Goal: Register for event/course

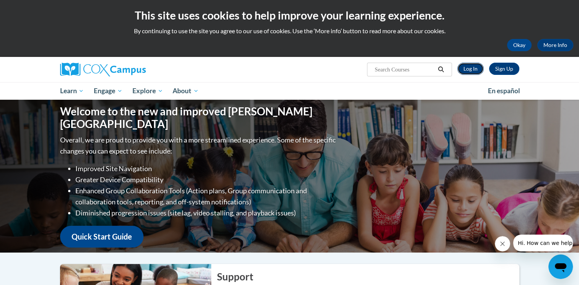
click at [476, 73] on link "Log In" at bounding box center [470, 69] width 26 height 12
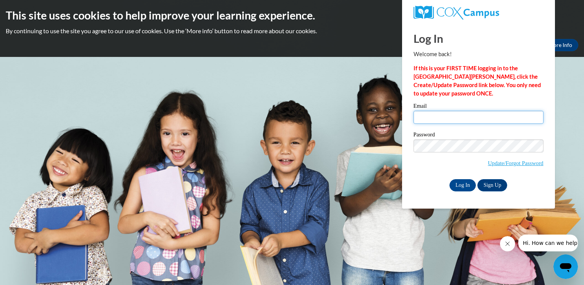
click at [499, 124] on input "Email" at bounding box center [479, 117] width 130 height 13
type input "rrobins6@my.athens.edu"
click at [458, 184] on input "Log In" at bounding box center [463, 185] width 27 height 12
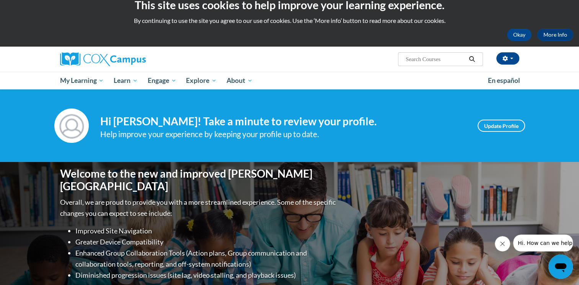
scroll to position [6, 0]
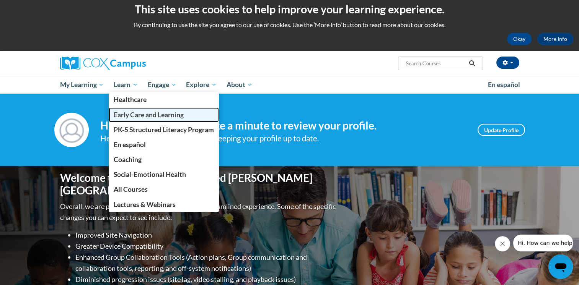
click at [132, 120] on link "Early Care and Learning" at bounding box center [164, 114] width 110 height 15
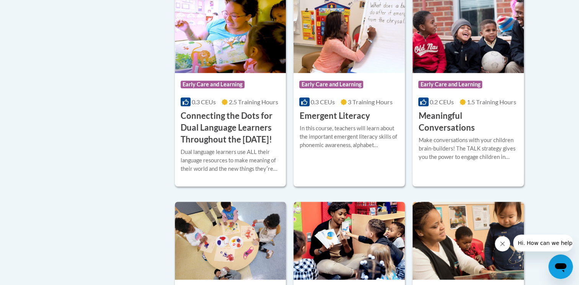
scroll to position [516, 0]
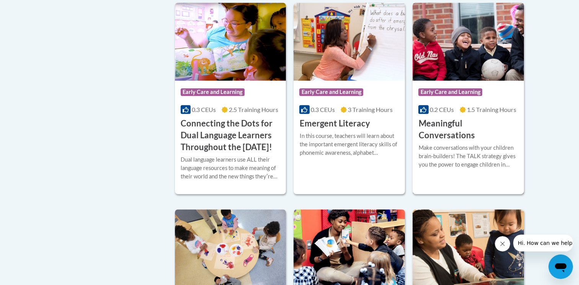
click at [455, 126] on h3 "Meaningful Conversations" at bounding box center [468, 130] width 100 height 24
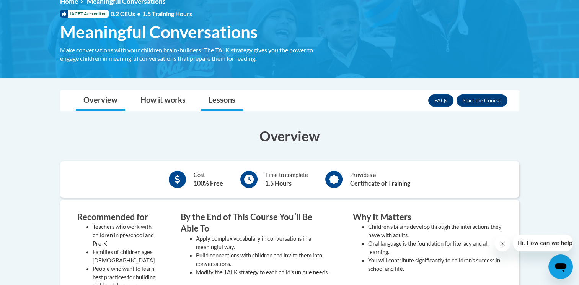
scroll to position [114, 0]
click at [220, 103] on link "Lessons" at bounding box center [222, 100] width 42 height 20
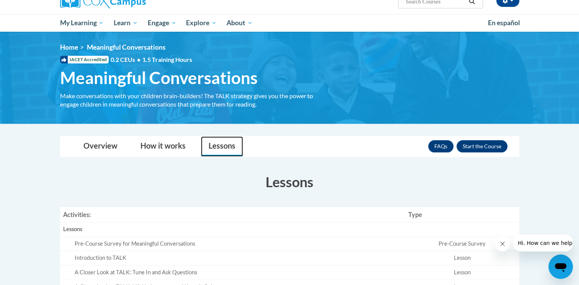
scroll to position [67, 0]
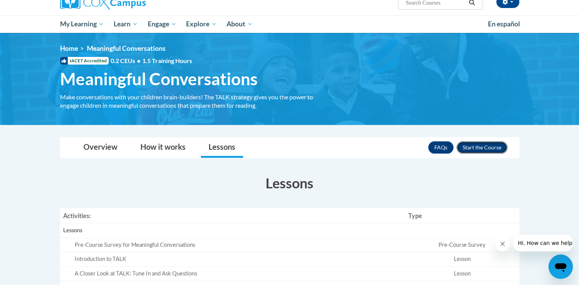
click at [477, 149] on button "Enroll" at bounding box center [481, 147] width 51 height 12
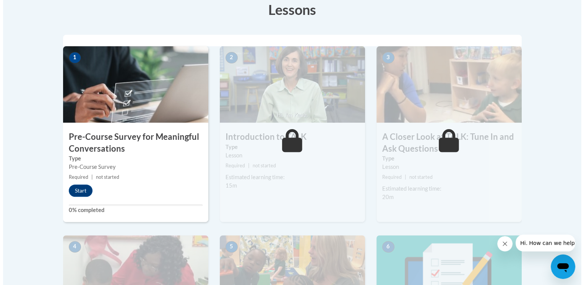
scroll to position [220, 0]
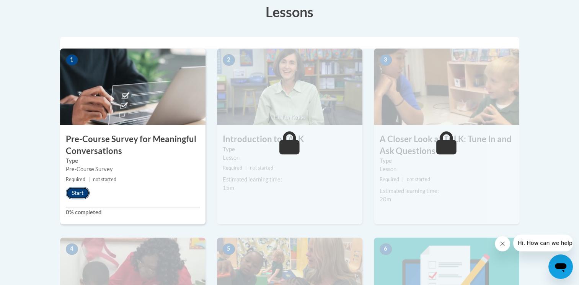
click at [81, 191] on button "Start" at bounding box center [78, 193] width 24 height 12
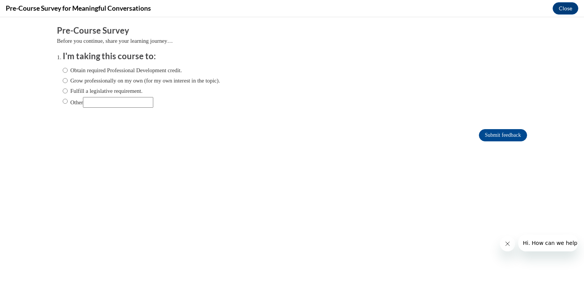
scroll to position [0, 0]
click at [63, 70] on input "Obtain required Professional Development credit." at bounding box center [65, 70] width 5 height 8
radio input "true"
click at [479, 131] on input "Submit feedback" at bounding box center [503, 135] width 48 height 12
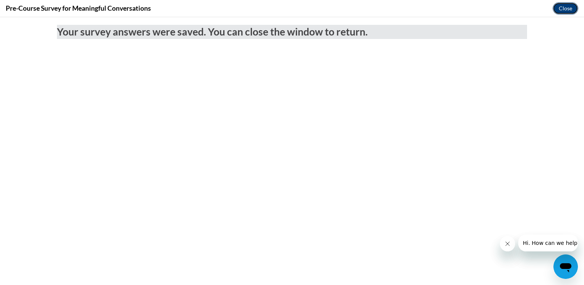
click at [556, 10] on button "Close" at bounding box center [566, 8] width 26 height 12
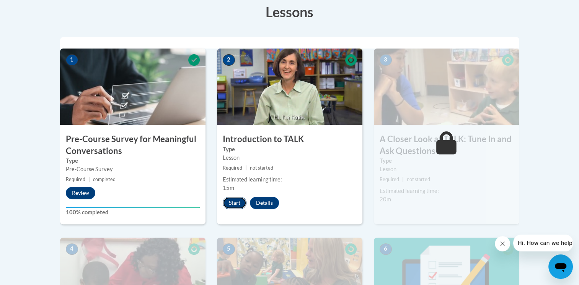
click at [232, 202] on button "Start" at bounding box center [235, 203] width 24 height 12
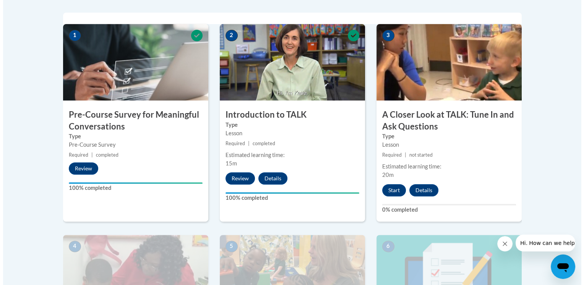
scroll to position [245, 0]
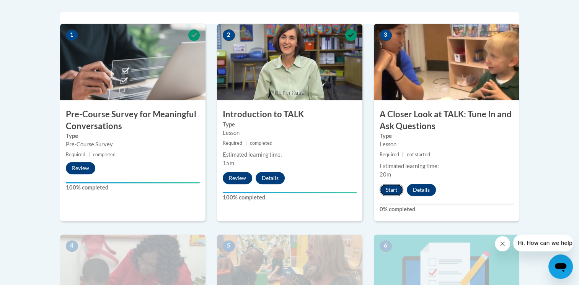
click at [390, 192] on button "Start" at bounding box center [391, 190] width 24 height 12
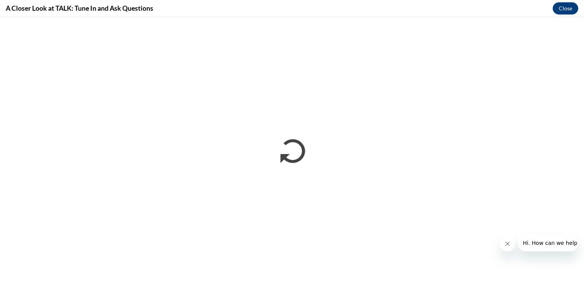
scroll to position [0, 0]
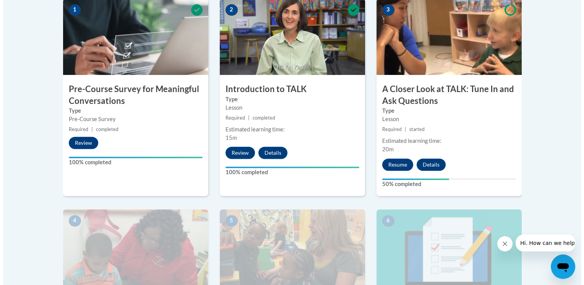
scroll to position [267, 0]
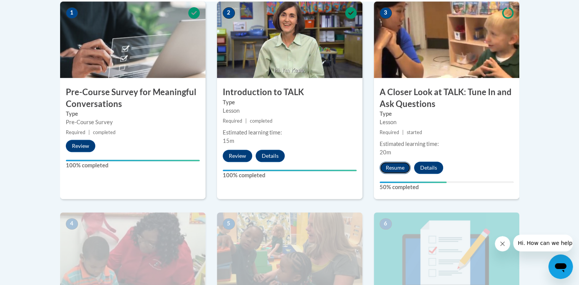
click at [393, 163] on button "Resume" at bounding box center [394, 168] width 31 height 12
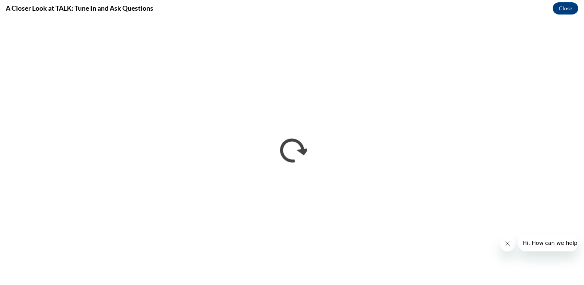
scroll to position [0, 0]
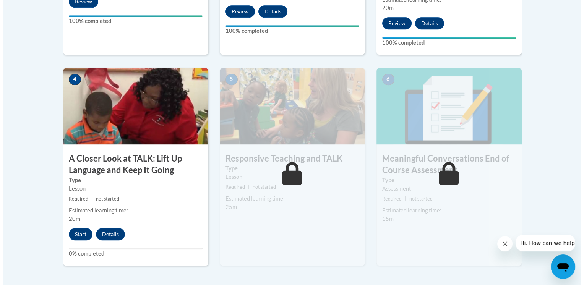
scroll to position [415, 0]
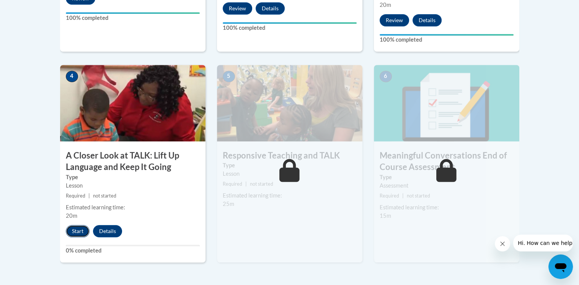
click at [81, 228] on button "Start" at bounding box center [78, 231] width 24 height 12
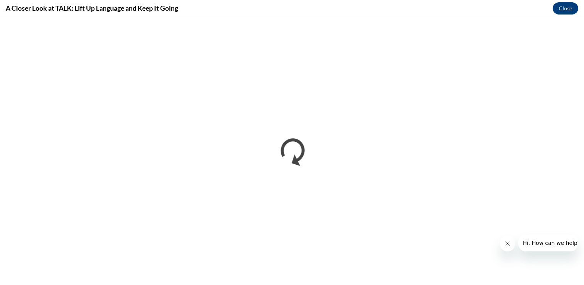
scroll to position [0, 0]
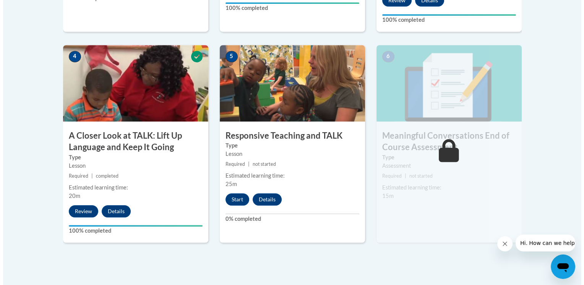
scroll to position [435, 0]
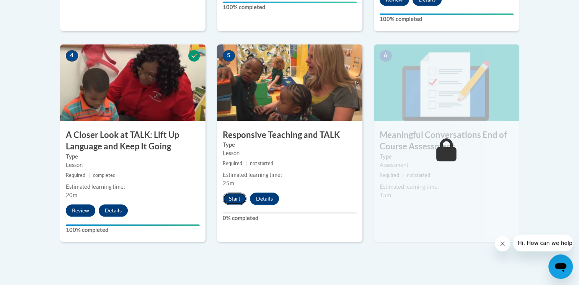
click at [232, 202] on button "Start" at bounding box center [235, 199] width 24 height 12
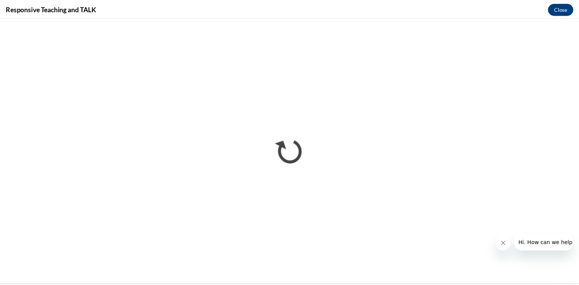
scroll to position [0, 0]
click at [557, 9] on button "Close" at bounding box center [566, 8] width 26 height 12
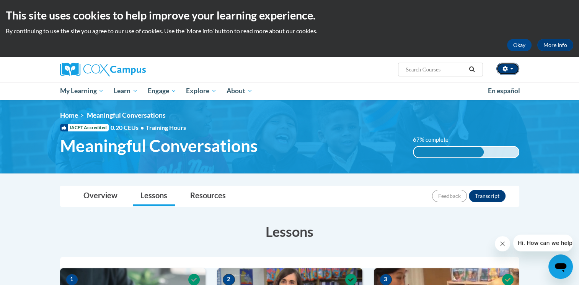
click at [513, 64] on button "button" at bounding box center [507, 69] width 23 height 12
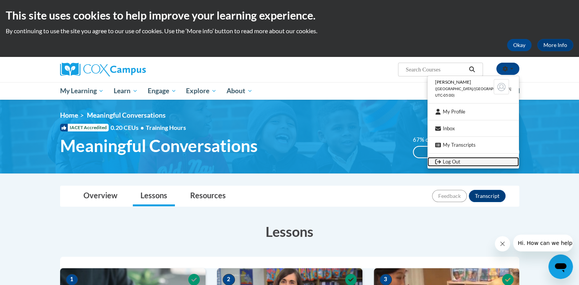
click at [469, 158] on link "Log Out" at bounding box center [472, 162] width 91 height 10
